Goal: Transaction & Acquisition: Purchase product/service

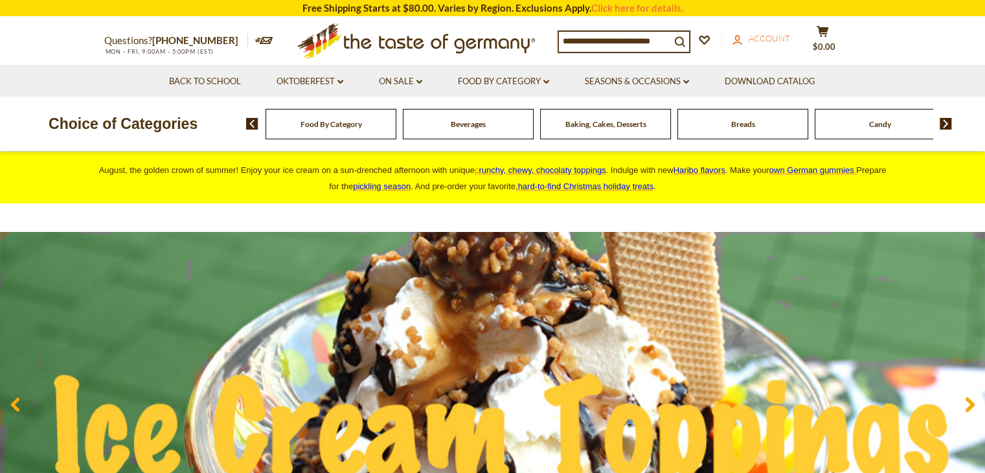
click at [756, 35] on span "Account" at bounding box center [769, 38] width 41 height 10
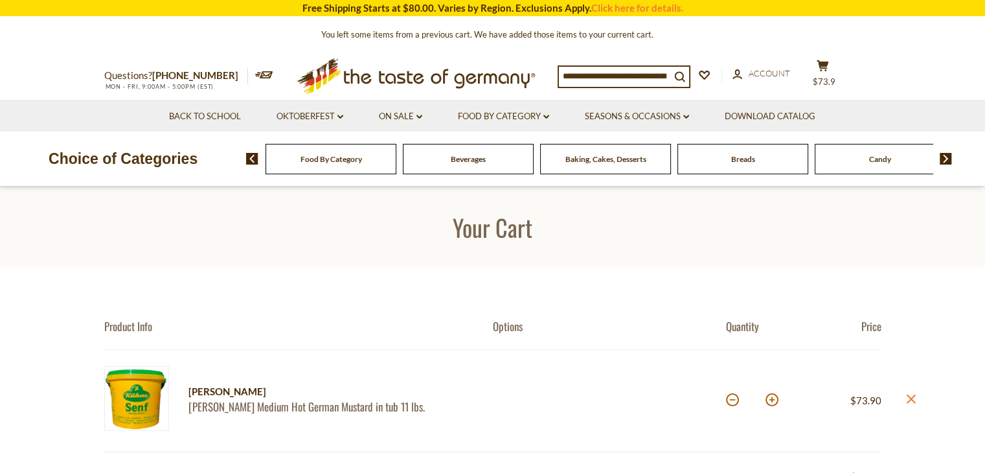
click at [149, 400] on img at bounding box center [136, 398] width 65 height 65
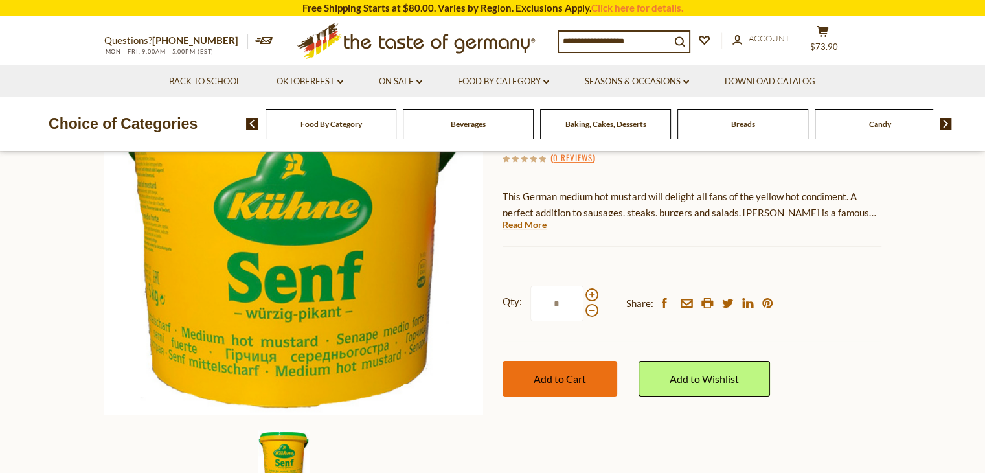
scroll to position [194, 0]
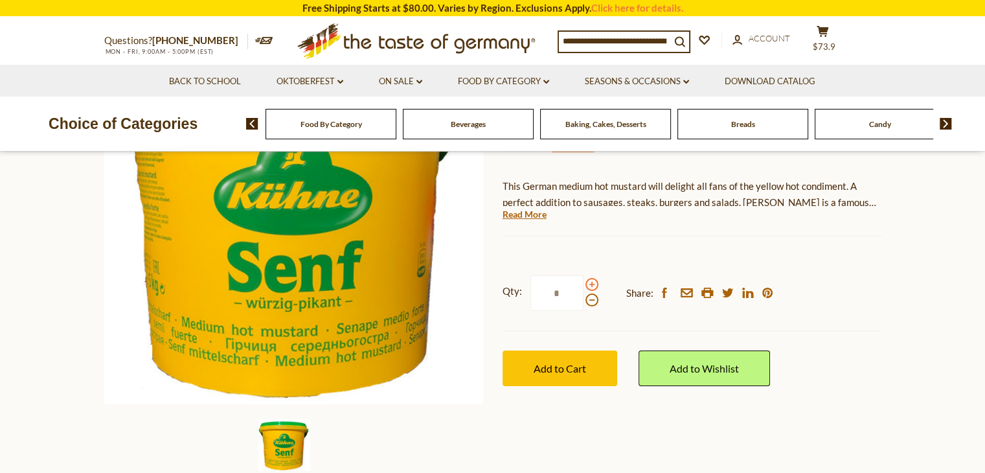
click at [588, 283] on span at bounding box center [592, 284] width 13 height 13
click at [584, 283] on input "*" at bounding box center [557, 293] width 53 height 36
click at [582, 374] on span "Add to Cart" at bounding box center [560, 368] width 52 height 12
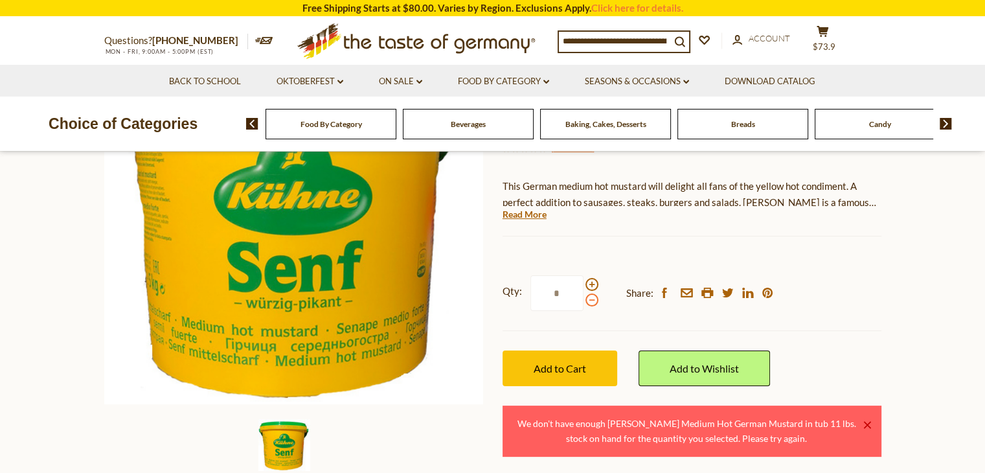
click at [591, 300] on span at bounding box center [592, 299] width 13 height 13
click at [584, 300] on input "*" at bounding box center [557, 293] width 53 height 36
type input "*"
click at [558, 373] on span "Add to Cart" at bounding box center [560, 368] width 52 height 12
click at [768, 40] on span "Account" at bounding box center [769, 38] width 41 height 10
